Goal: Information Seeking & Learning: Check status

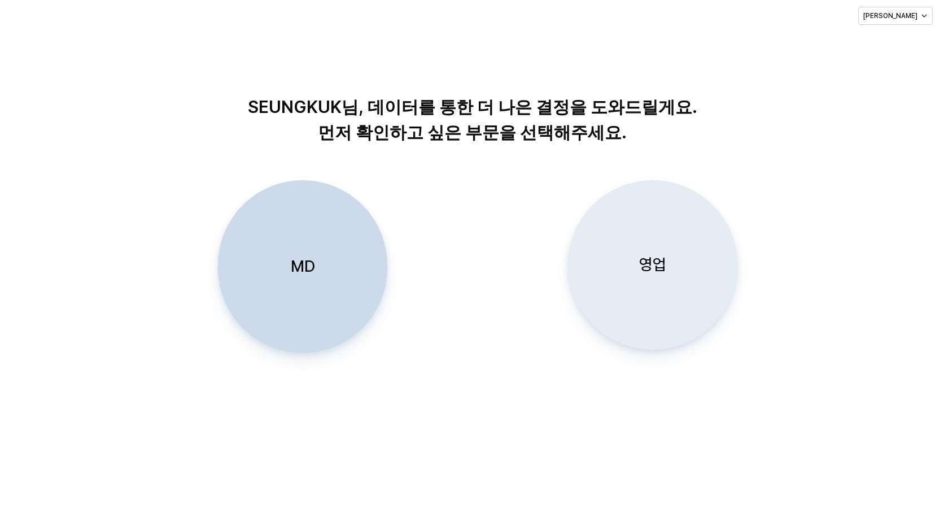
click at [656, 270] on p "영업" at bounding box center [652, 264] width 27 height 21
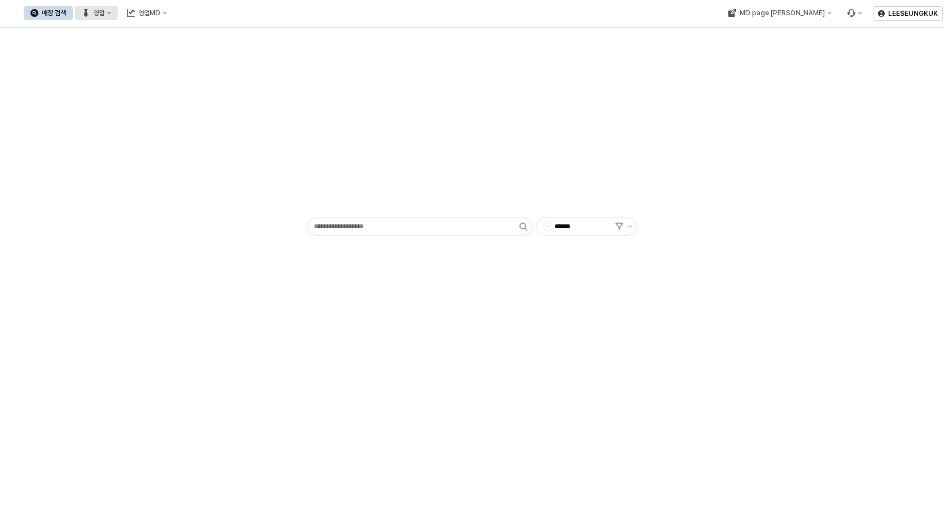
click at [104, 13] on div "영업" at bounding box center [98, 13] width 11 height 8
click at [217, 31] on div "목표매출 달성현황" at bounding box center [223, 33] width 60 height 9
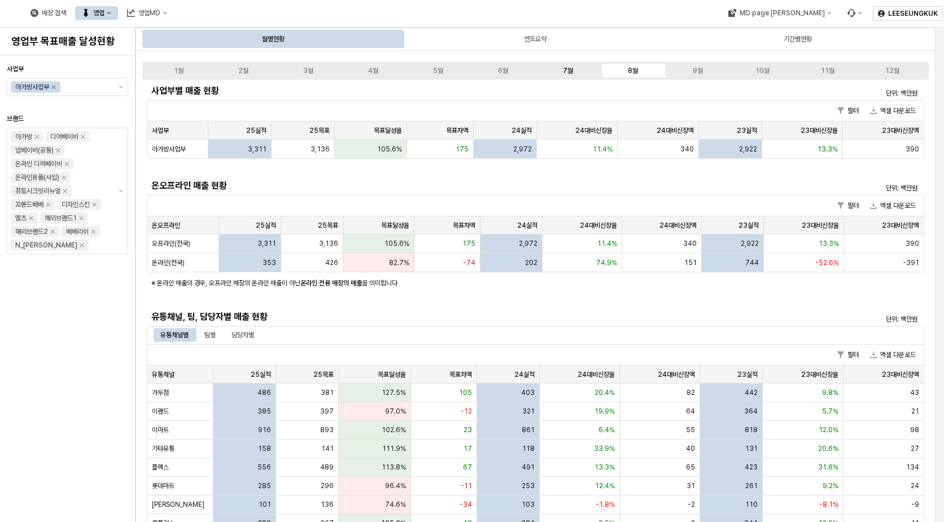
click at [571, 68] on div "7월" at bounding box center [568, 71] width 10 height 8
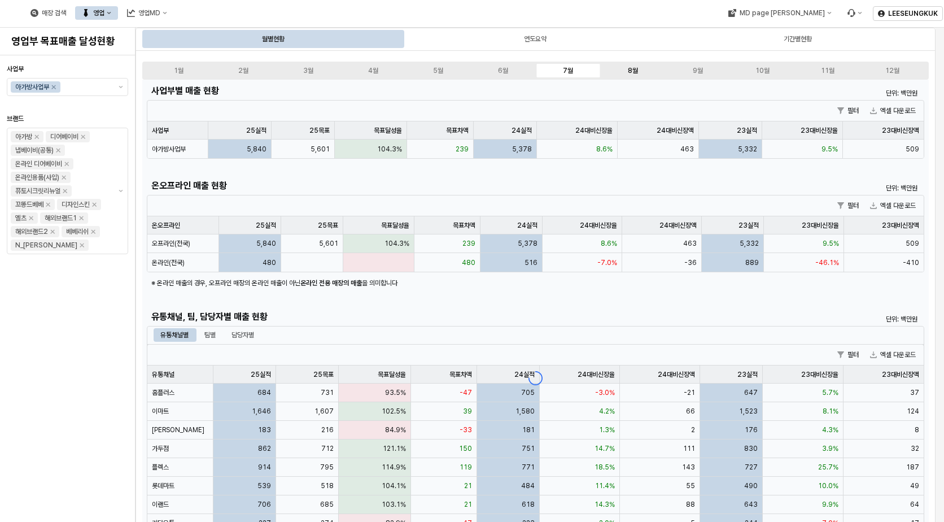
click at [644, 69] on label "8월" at bounding box center [632, 71] width 65 height 10
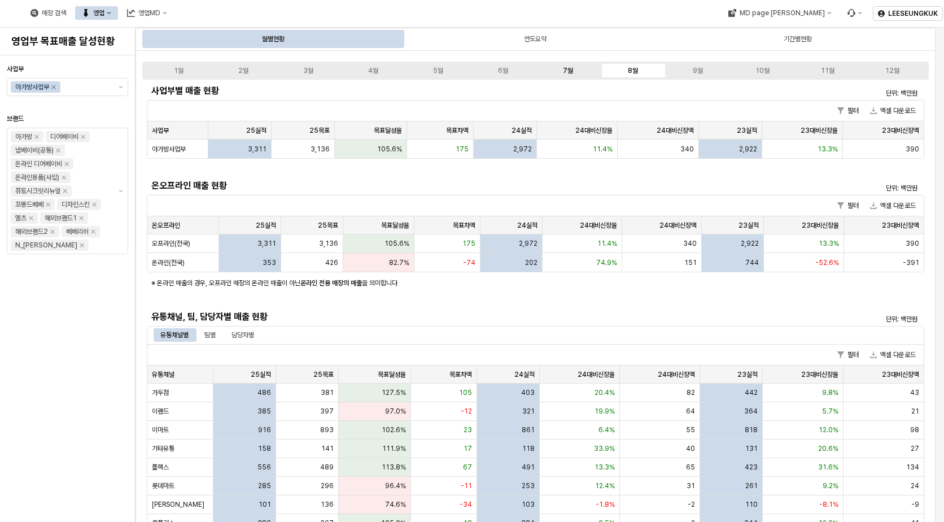
click at [579, 69] on label "7월" at bounding box center [568, 71] width 65 height 10
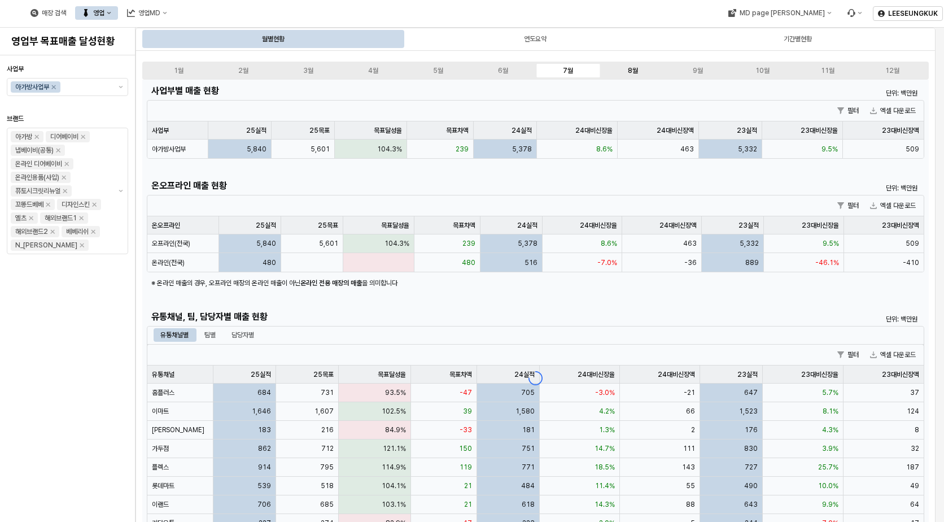
click at [640, 72] on label "8월" at bounding box center [632, 71] width 65 height 10
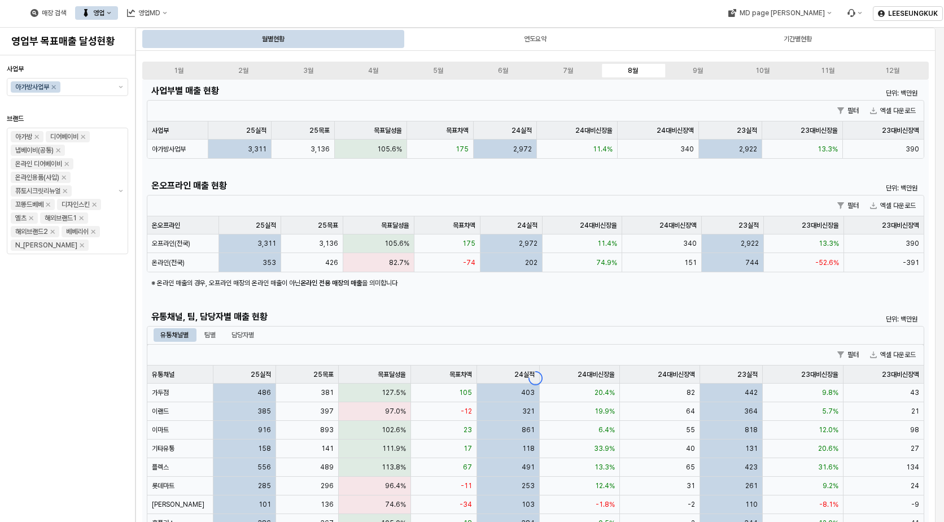
scroll to position [113, 0]
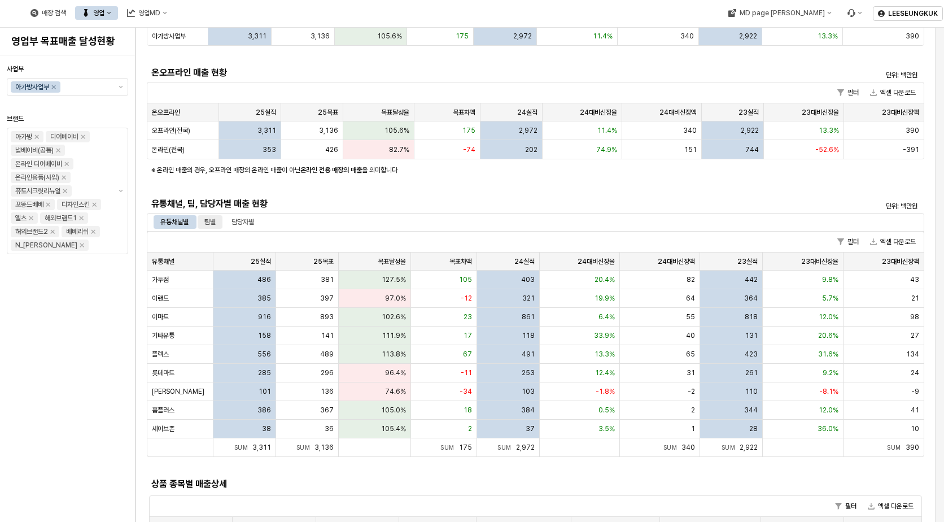
click at [210, 220] on div "팀별" at bounding box center [209, 222] width 11 height 14
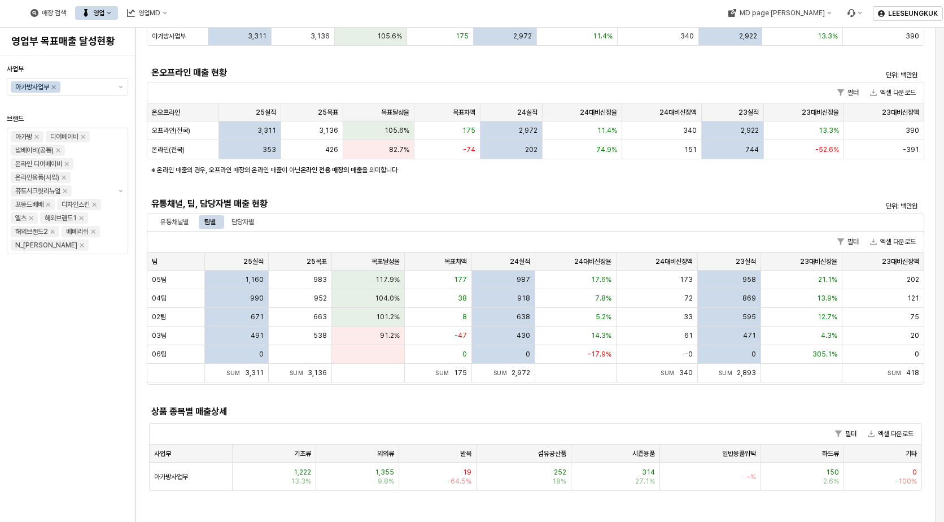
click at [253, 214] on div "유통채널별 팀별 담당자별" at bounding box center [536, 222] width 778 height 18
click at [251, 221] on div "담당자별" at bounding box center [243, 222] width 23 height 14
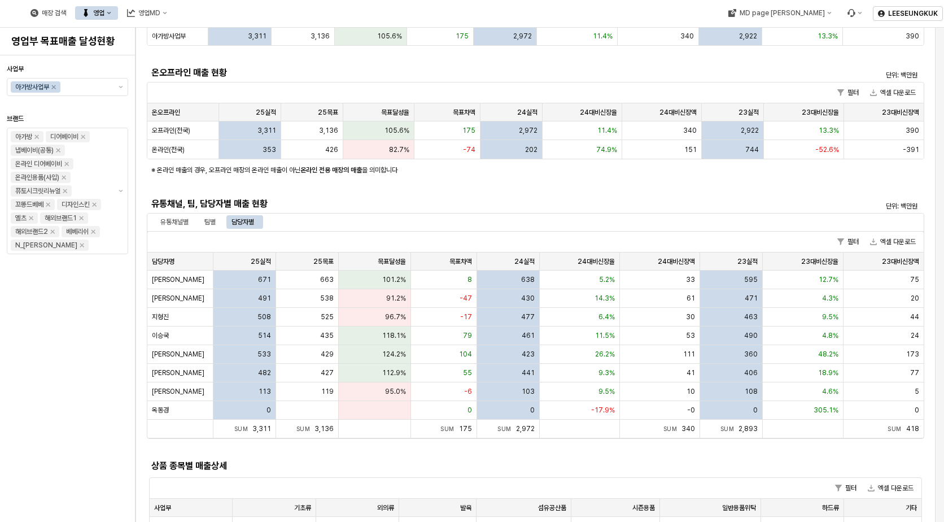
click at [245, 222] on div "담당자별" at bounding box center [243, 222] width 23 height 14
click at [210, 221] on div "팀별" at bounding box center [209, 222] width 11 height 14
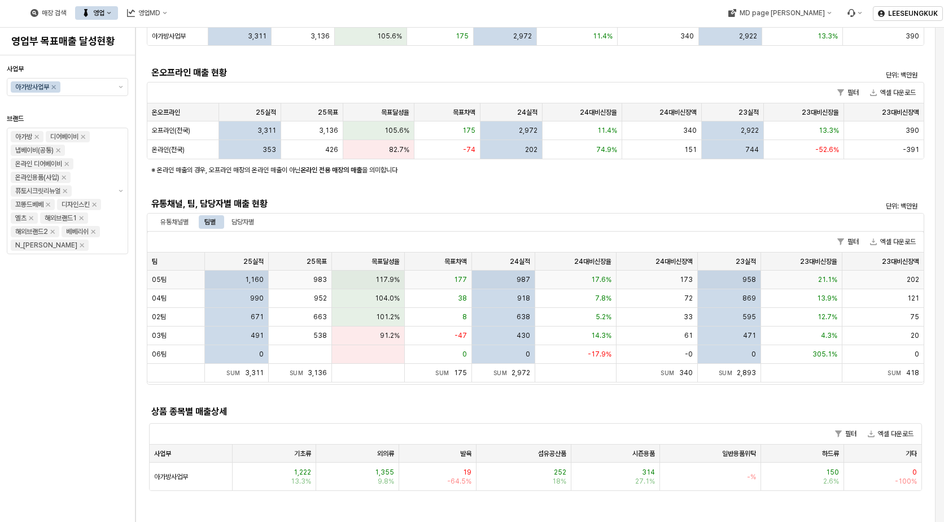
scroll to position [0, 0]
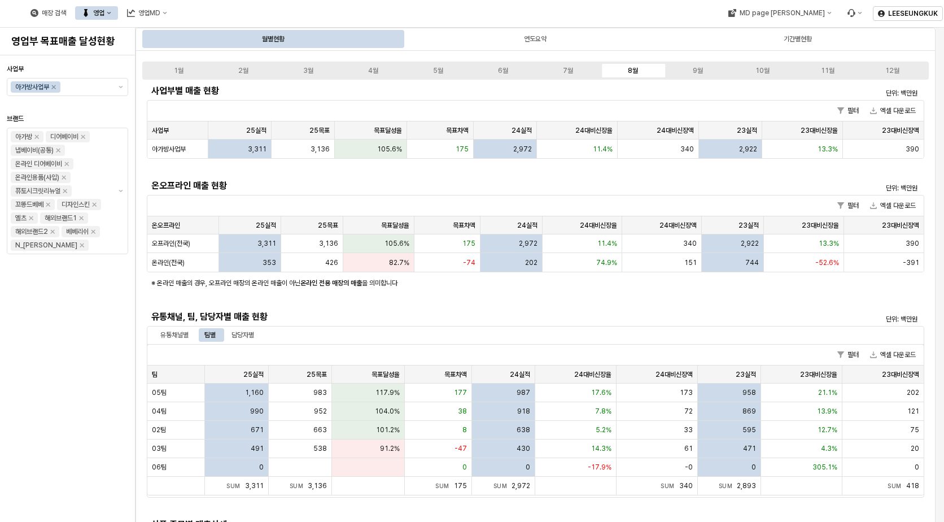
click at [584, 184] on h5 "온오프라인 매출 현황" at bounding box center [438, 185] width 574 height 11
click at [111, 14] on icon "영업" at bounding box center [109, 13] width 5 height 5
click at [111, 14] on icon "영업" at bounding box center [109, 12] width 5 height 5
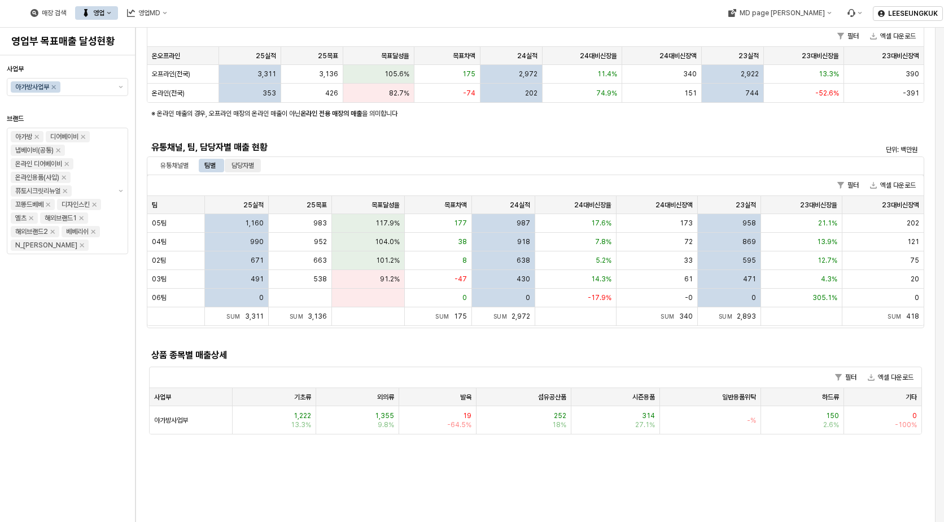
click at [239, 166] on div "담당자별" at bounding box center [243, 166] width 23 height 14
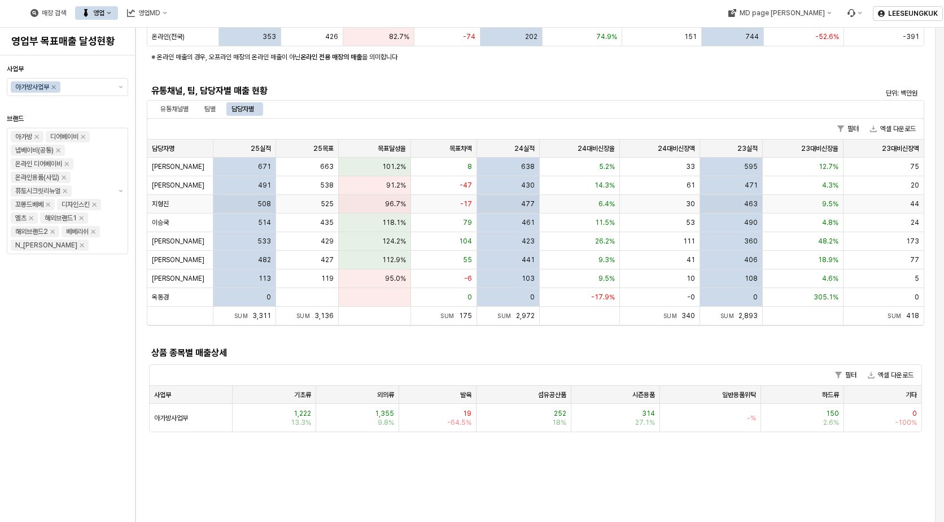
scroll to position [0, 0]
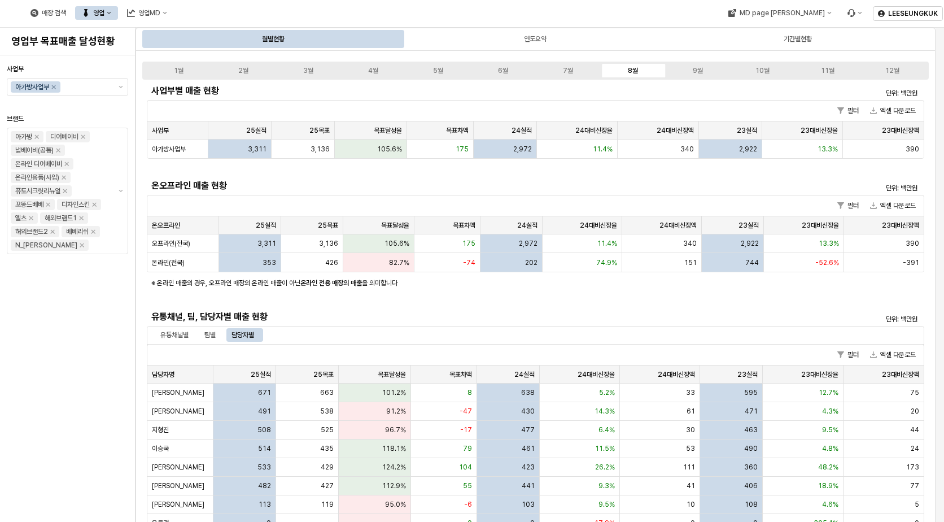
click at [118, 10] on button "영업" at bounding box center [96, 13] width 43 height 14
click at [118, 11] on button "영업" at bounding box center [96, 13] width 43 height 14
click at [797, 39] on div "기간별현황" at bounding box center [798, 39] width 28 height 14
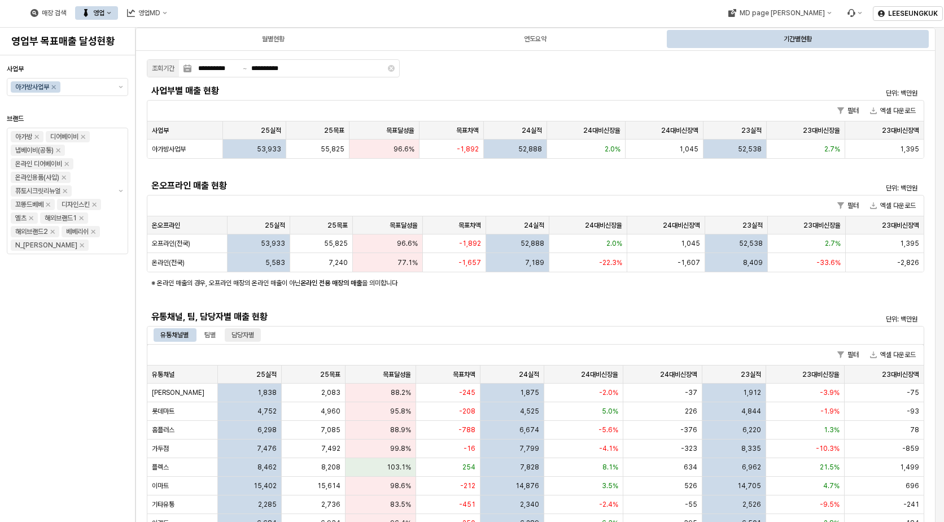
click at [245, 336] on div "담당자별" at bounding box center [243, 335] width 23 height 14
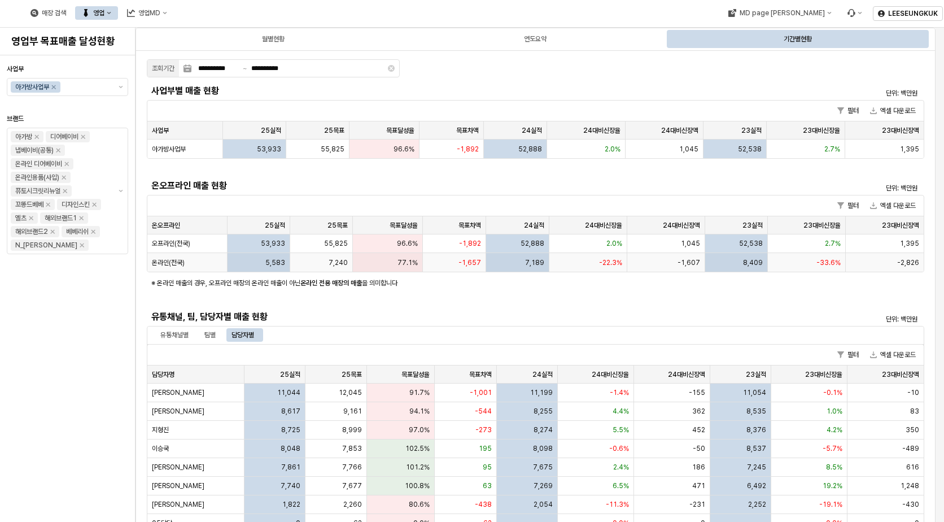
scroll to position [282, 0]
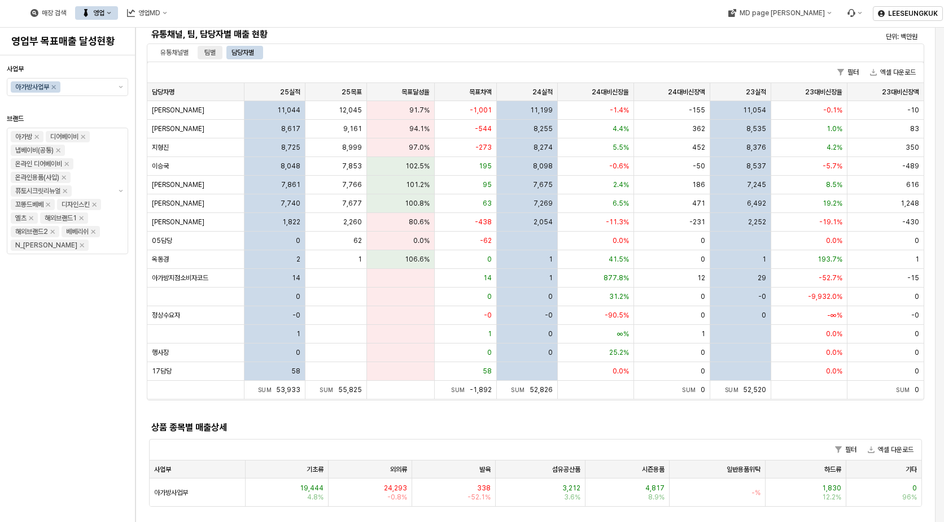
click at [206, 53] on div "팀별" at bounding box center [209, 53] width 11 height 14
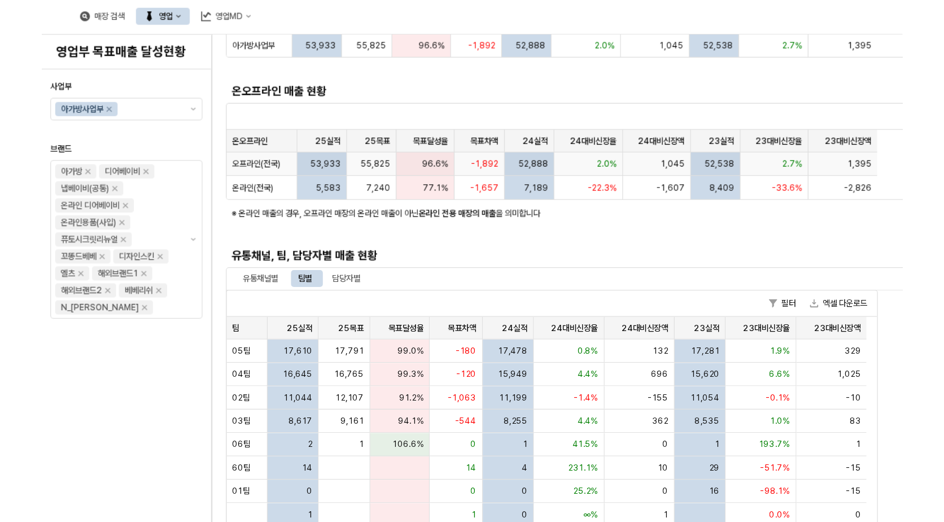
scroll to position [0, 0]
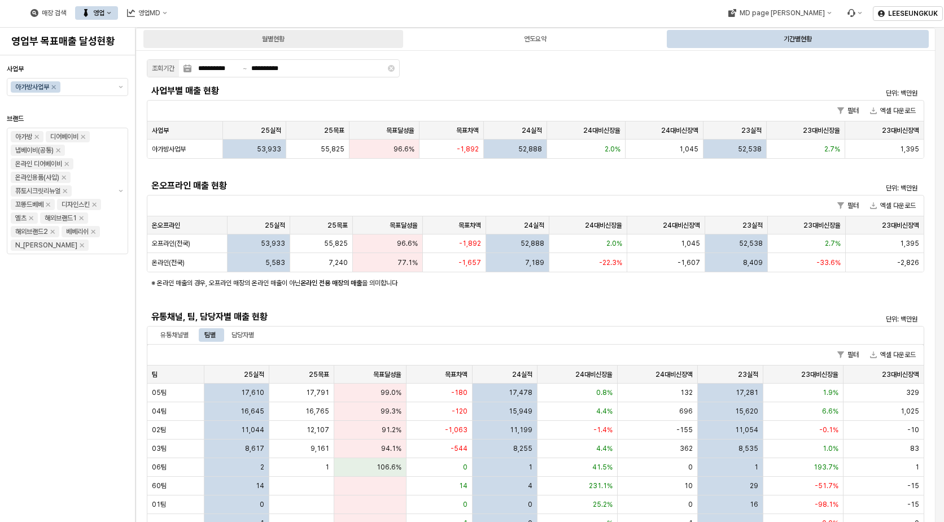
click at [286, 35] on div "월별현황" at bounding box center [273, 39] width 260 height 18
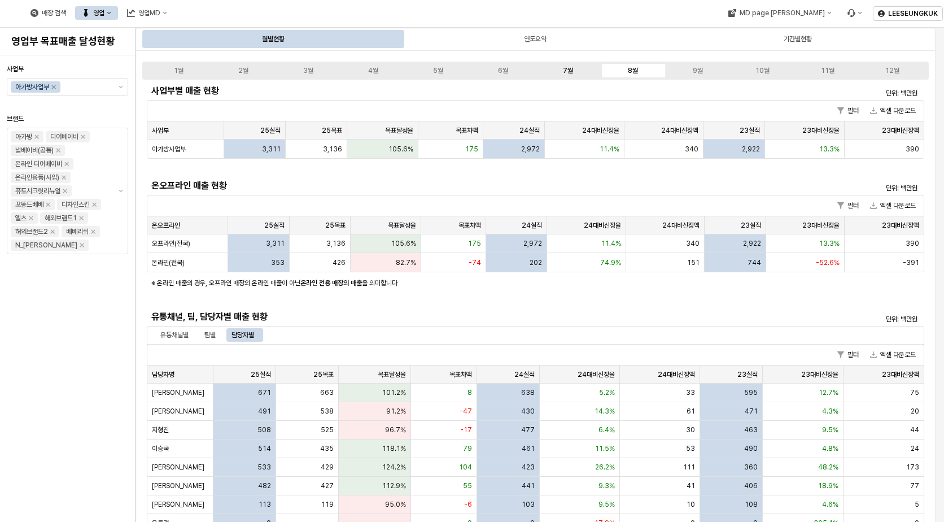
click at [574, 71] on label "7월" at bounding box center [568, 71] width 65 height 10
click at [628, 68] on div "8월" at bounding box center [633, 71] width 10 height 8
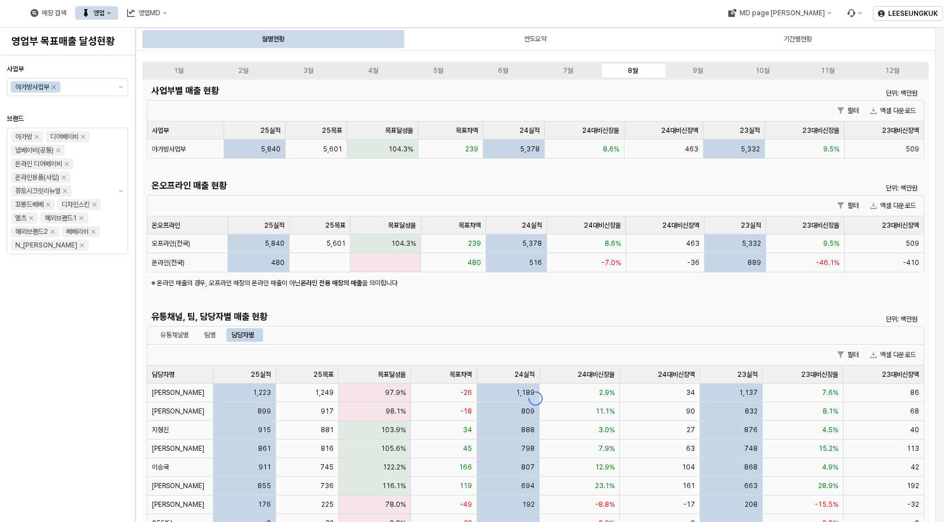
scroll to position [226, 0]
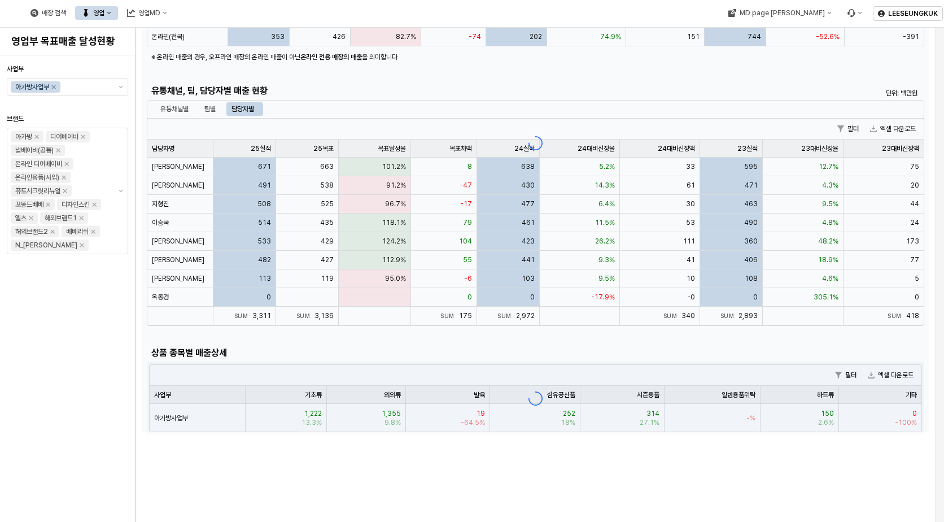
click at [202, 104] on div "App Frame" at bounding box center [535, 143] width 787 height 578
click at [203, 109] on div "App Frame" at bounding box center [535, 143] width 787 height 578
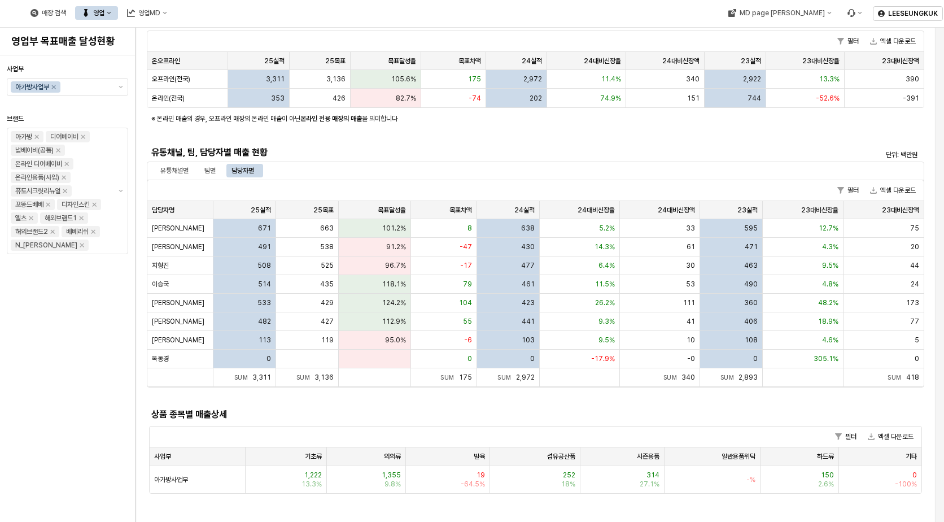
scroll to position [282, 0]
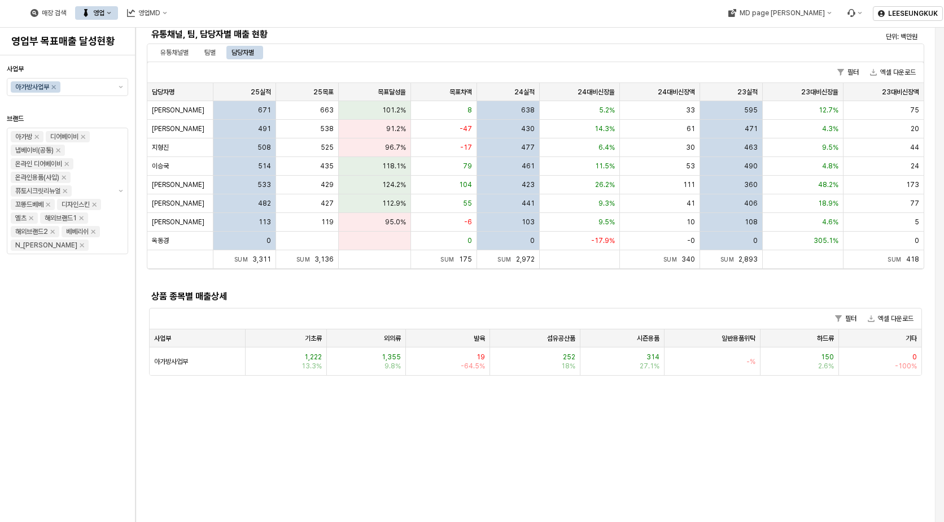
drag, startPoint x: 202, startPoint y: 55, endPoint x: 232, endPoint y: 61, distance: 31.0
click at [202, 55] on div "팀별" at bounding box center [210, 53] width 25 height 14
